Goal: Browse casually

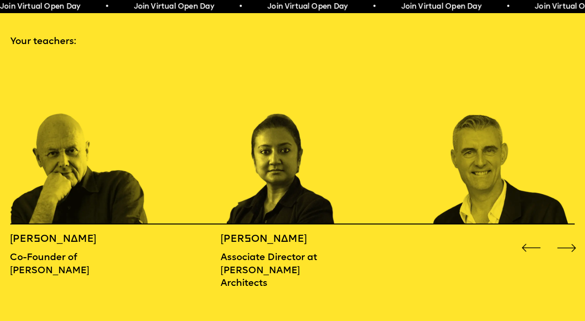
scroll to position [901, 0]
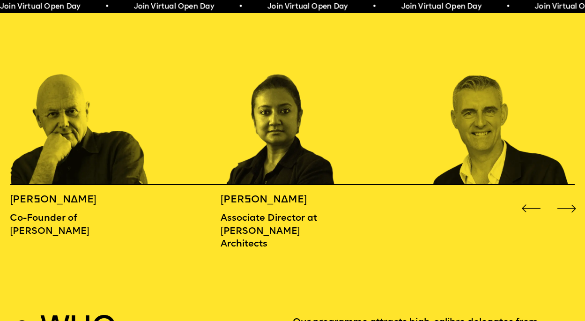
click at [562, 197] on div "Next slide" at bounding box center [566, 208] width 23 height 23
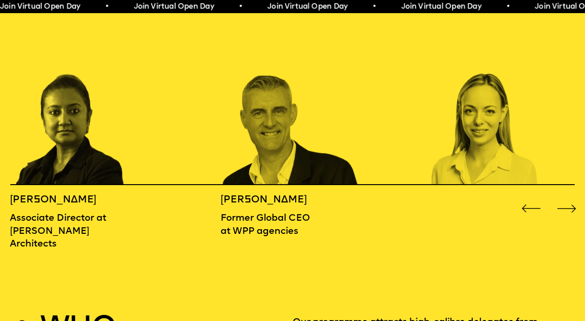
click at [562, 197] on div "Next slide" at bounding box center [566, 208] width 23 height 23
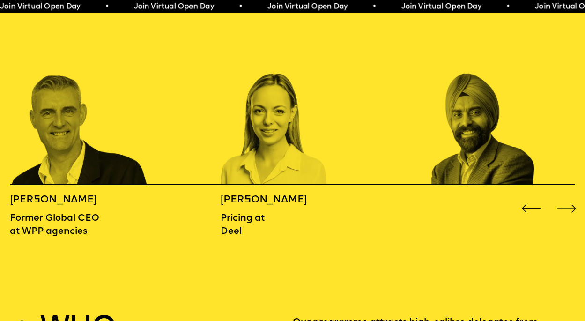
click at [562, 197] on div "Next slide" at bounding box center [566, 208] width 23 height 23
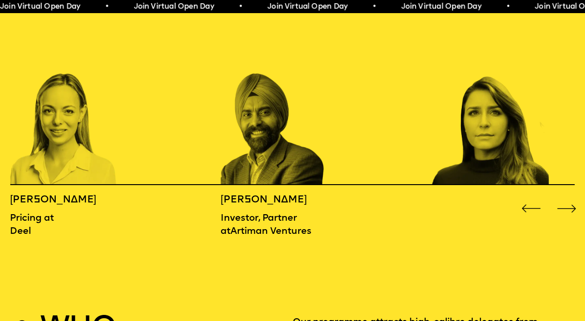
click at [562, 197] on div "Next slide" at bounding box center [566, 208] width 23 height 23
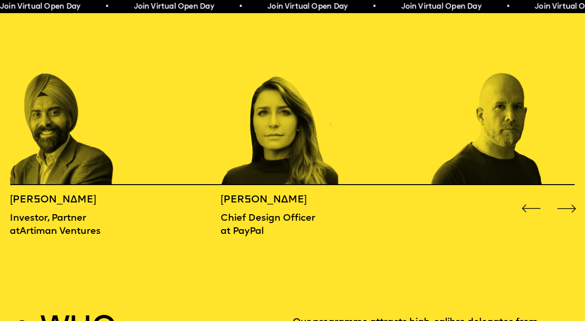
click at [562, 197] on div "Next slide" at bounding box center [566, 208] width 23 height 23
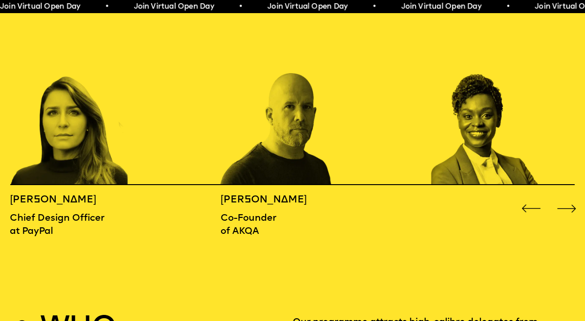
click at [562, 197] on div "Next slide" at bounding box center [566, 208] width 23 height 23
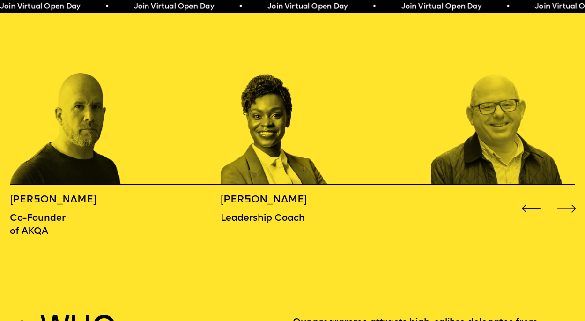
click at [562, 197] on div "Next slide" at bounding box center [566, 208] width 23 height 23
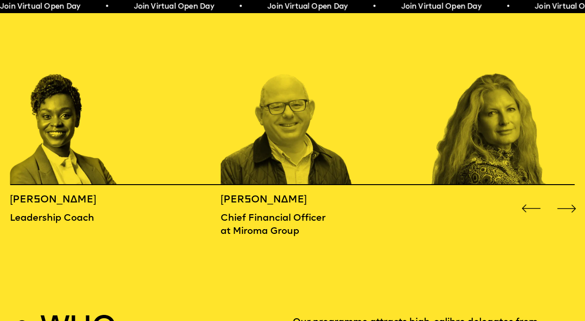
click at [562, 197] on div "Next slide" at bounding box center [566, 208] width 23 height 23
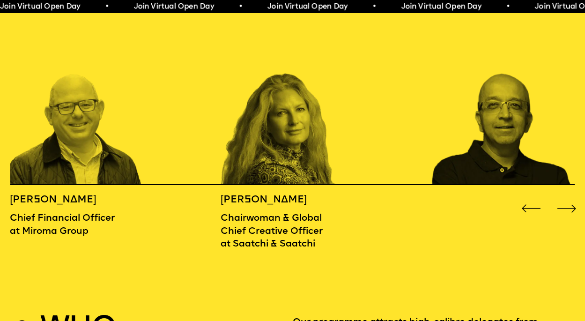
click at [562, 197] on div "Next slide" at bounding box center [566, 208] width 23 height 23
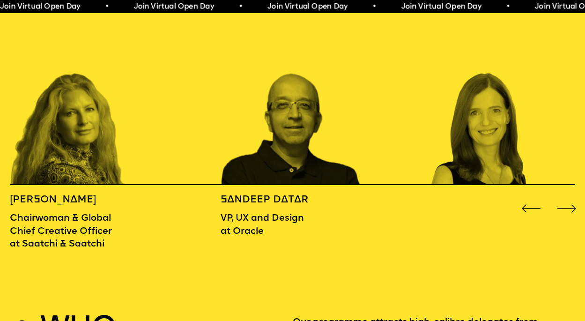
click at [562, 197] on div "Next slide" at bounding box center [566, 208] width 23 height 23
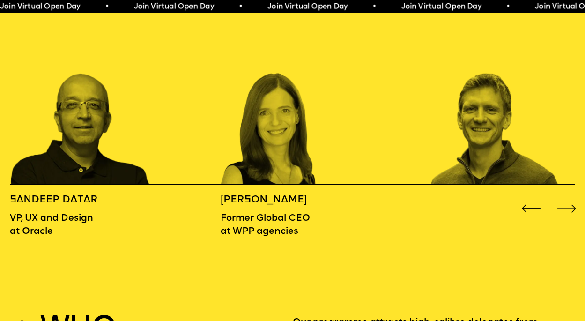
click at [562, 197] on div "Next slide" at bounding box center [566, 208] width 23 height 23
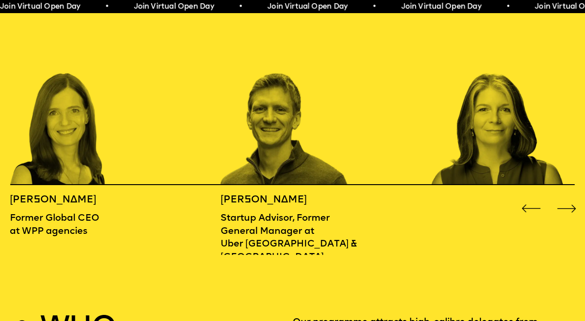
click at [562, 197] on div "Next slide" at bounding box center [566, 208] width 23 height 23
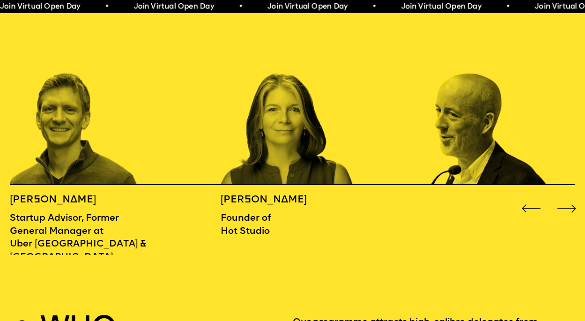
click at [562, 197] on div "Next slide" at bounding box center [566, 208] width 23 height 23
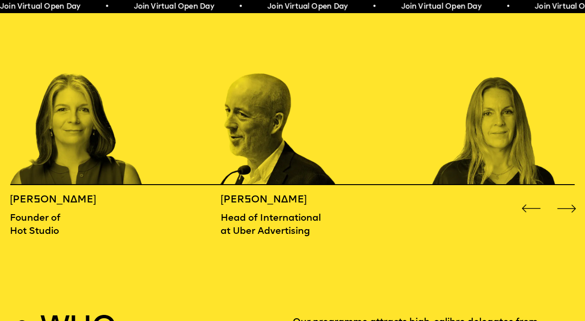
click at [562, 197] on div "Next slide" at bounding box center [566, 208] width 23 height 23
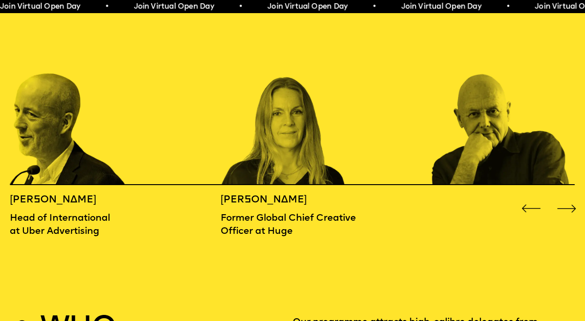
click at [562, 197] on div "Next slide" at bounding box center [566, 208] width 23 height 23
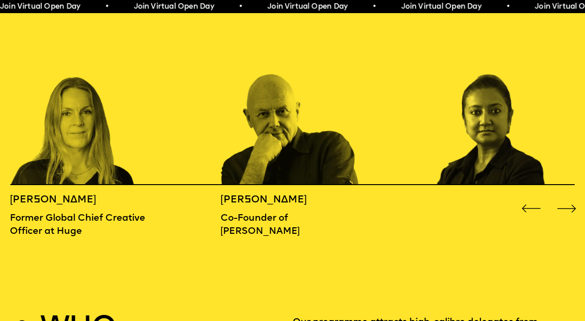
click at [562, 197] on div "Next slide" at bounding box center [566, 208] width 23 height 23
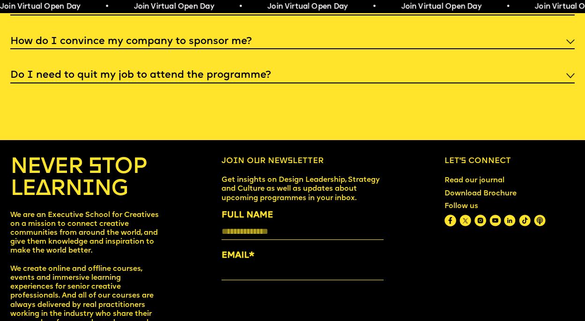
scroll to position [3228, 0]
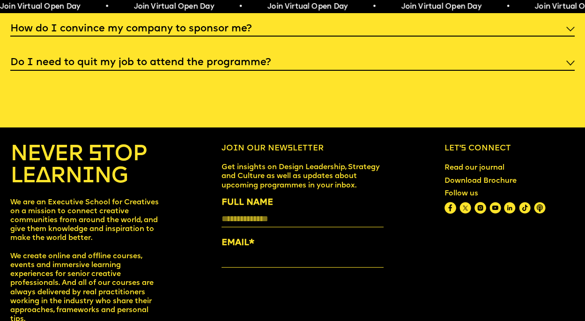
click at [510, 202] on img at bounding box center [510, 208] width 12 height 12
